Goal: Transaction & Acquisition: Purchase product/service

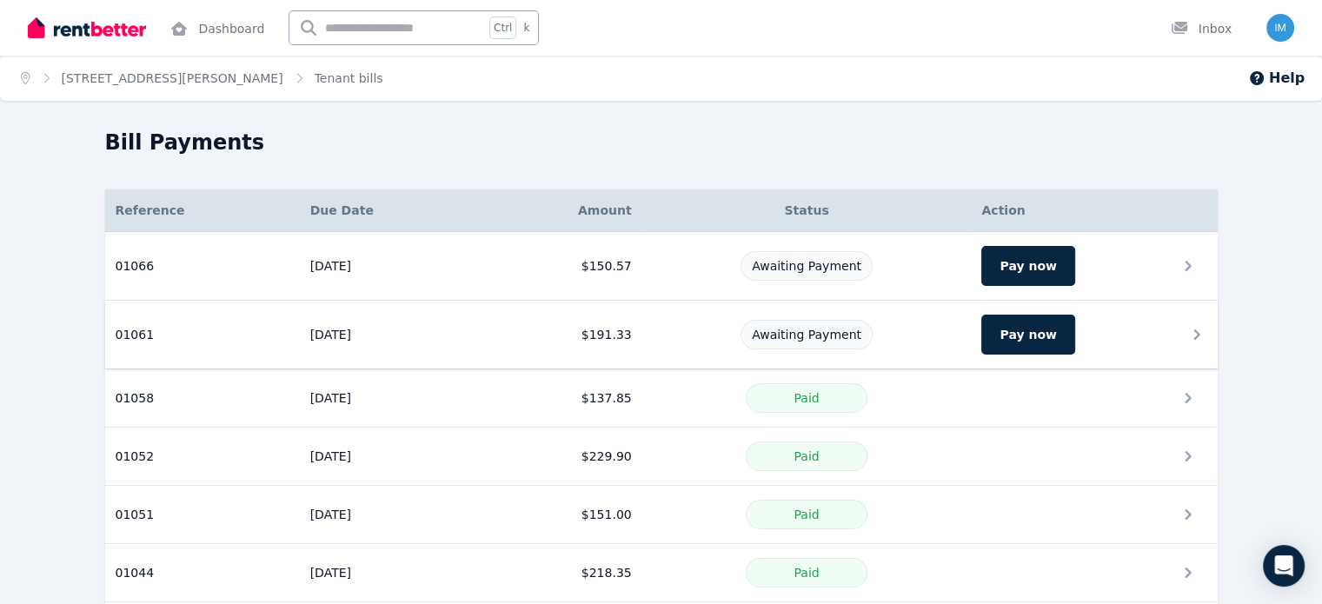
click at [1207, 330] on icon at bounding box center [1196, 334] width 21 height 21
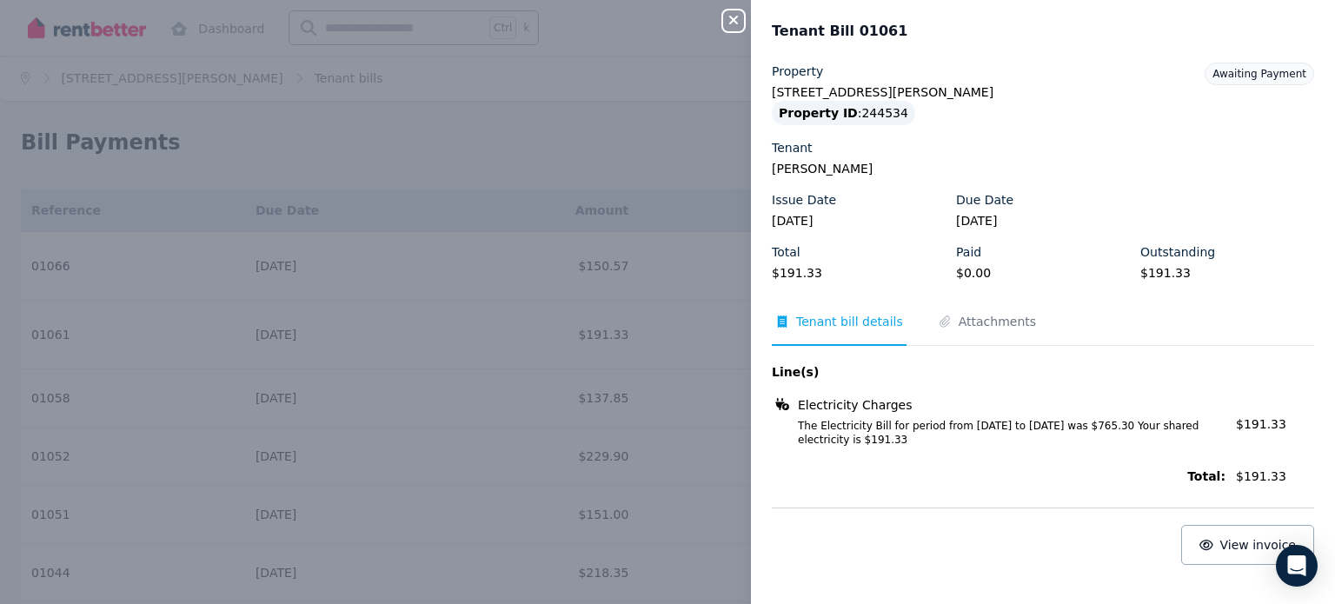
click at [737, 27] on icon "button" at bounding box center [733, 20] width 21 height 14
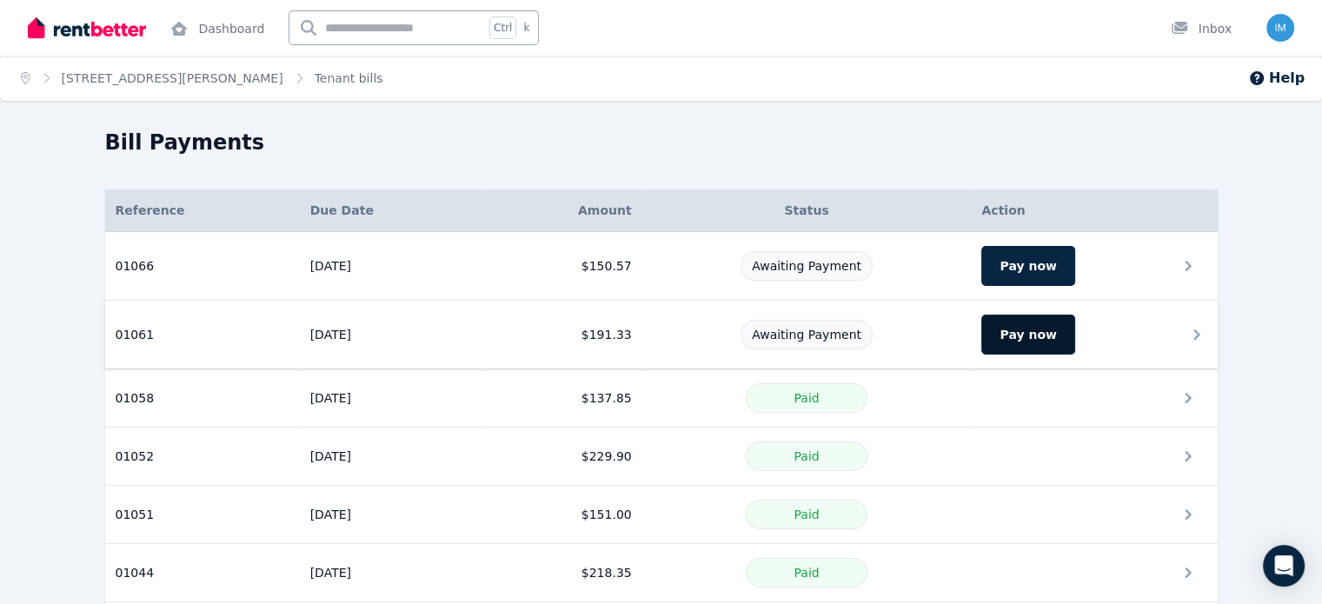
click at [1053, 338] on button "Pay now" at bounding box center [1027, 335] width 93 height 40
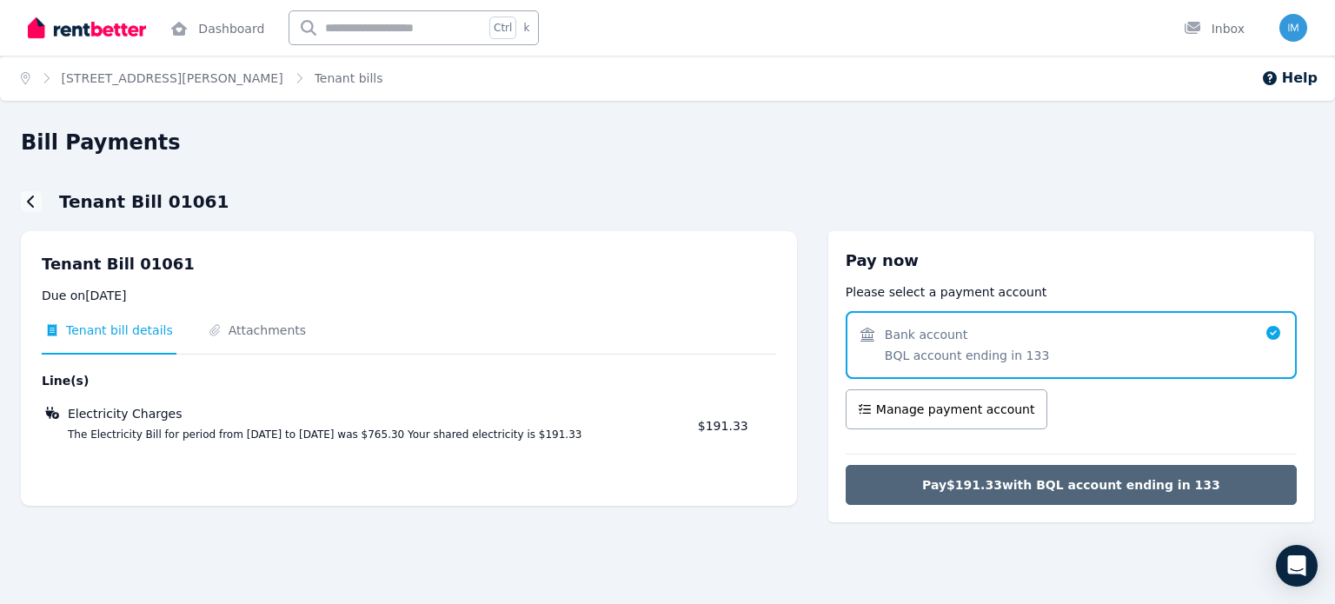
click at [1067, 483] on span "Pay $191.33 with BQL account ending in 133" at bounding box center [1071, 484] width 298 height 17
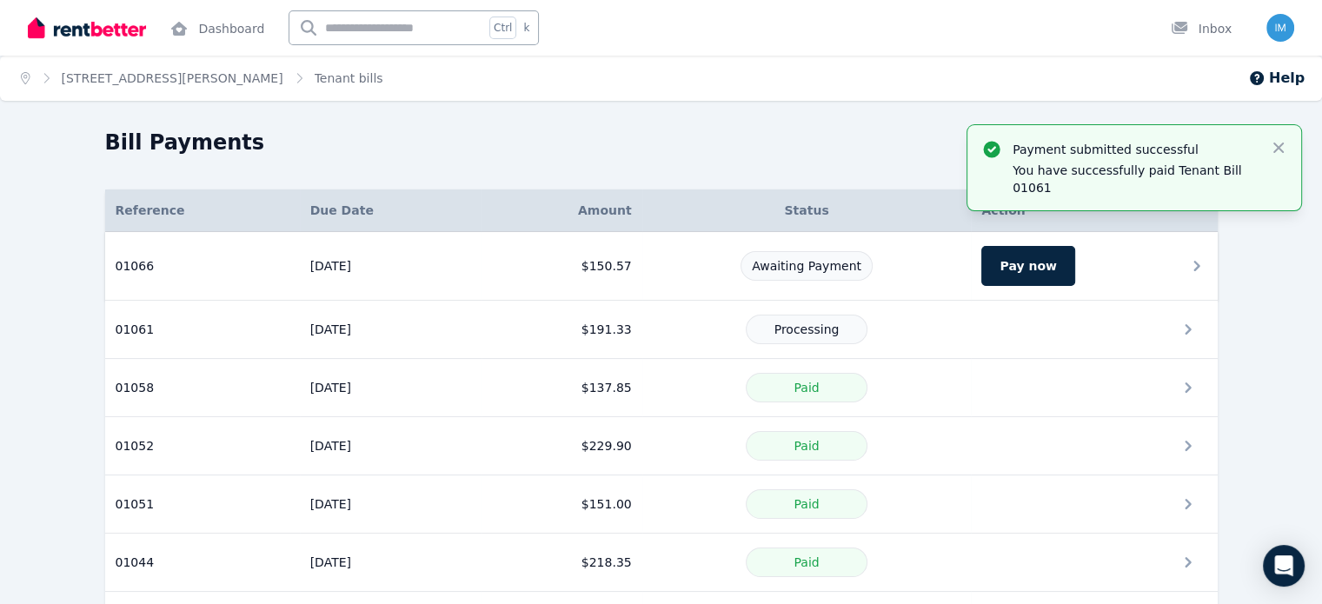
click at [1207, 267] on icon at bounding box center [1196, 266] width 21 height 21
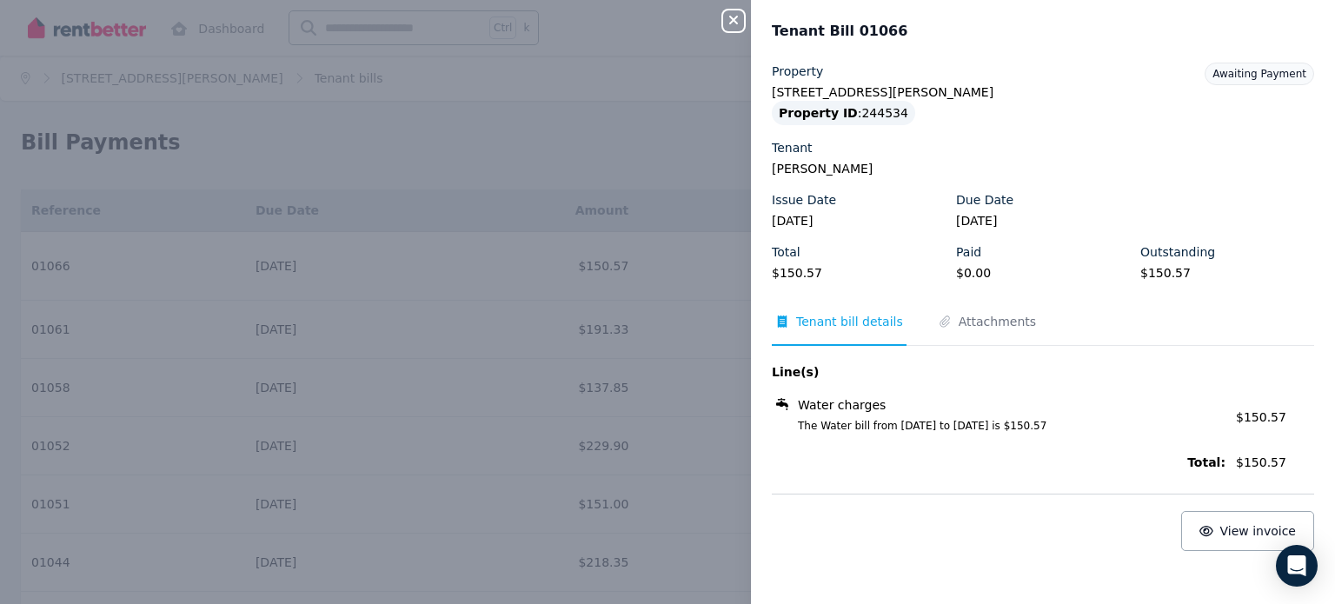
click at [731, 21] on icon "button" at bounding box center [733, 20] width 21 height 14
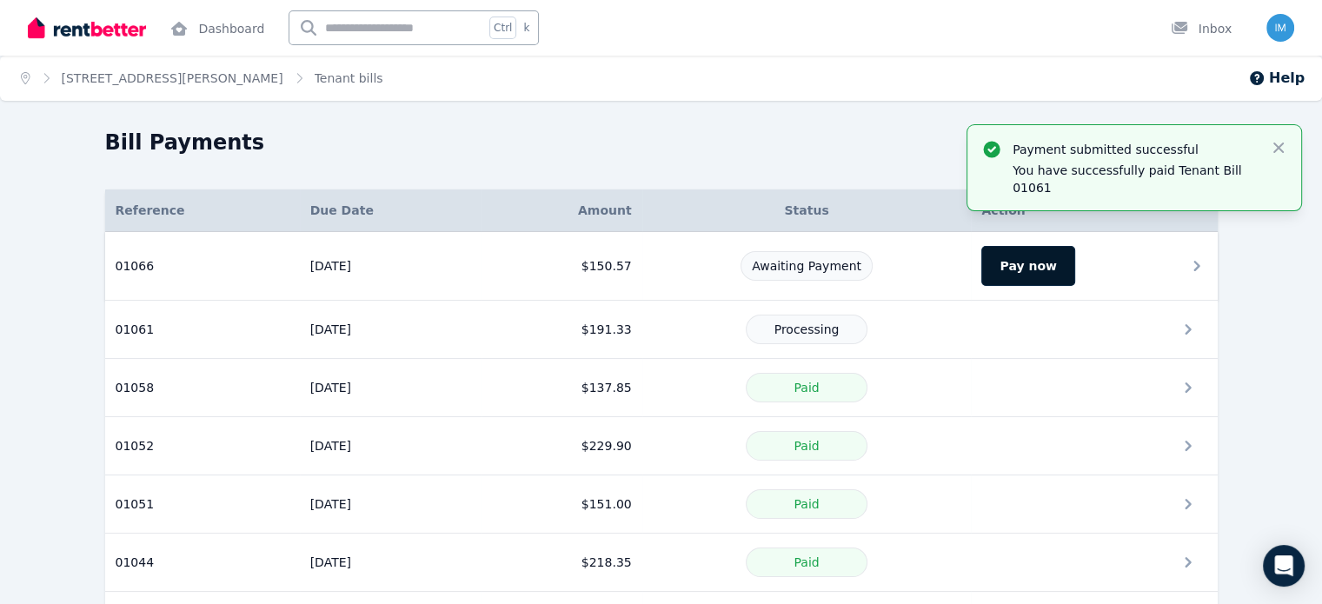
click at [1071, 262] on button "Pay now" at bounding box center [1027, 266] width 93 height 40
